Goal: Transaction & Acquisition: Purchase product/service

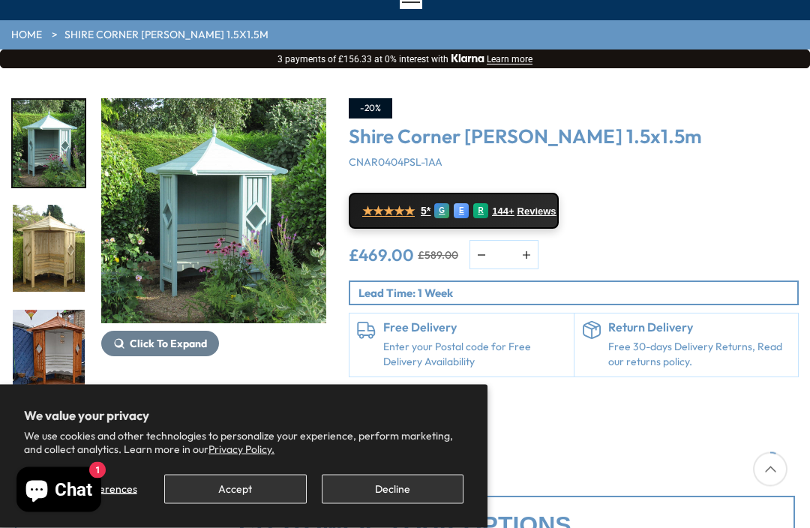
scroll to position [137, 0]
click at [210, 236] on img "1 / 14" at bounding box center [213, 210] width 225 height 225
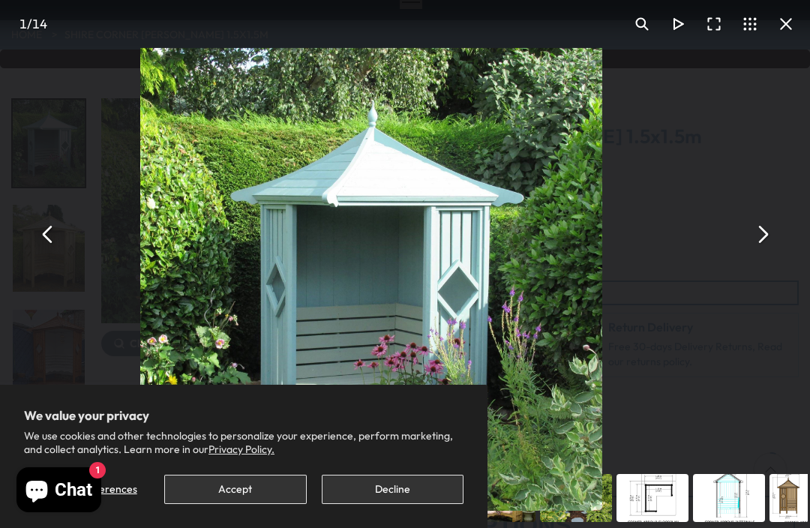
click at [50, 252] on button "You can close this modal content with the ESC key" at bounding box center [48, 234] width 36 height 36
